Goal: Find specific page/section: Find specific page/section

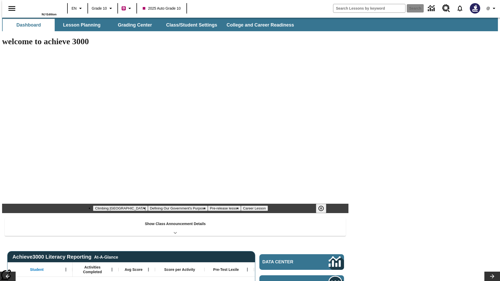
type input "-1"
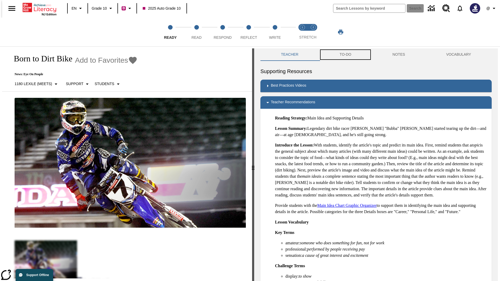
click at [345, 55] on button "TO-DO" at bounding box center [345, 54] width 53 height 13
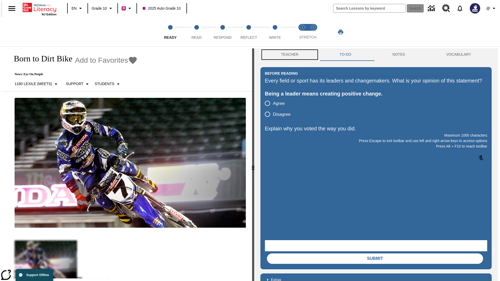
scroll to position [0, 0]
click at [288, 55] on button "Teacher" at bounding box center [290, 54] width 59 height 13
